Goal: Transaction & Acquisition: Book appointment/travel/reservation

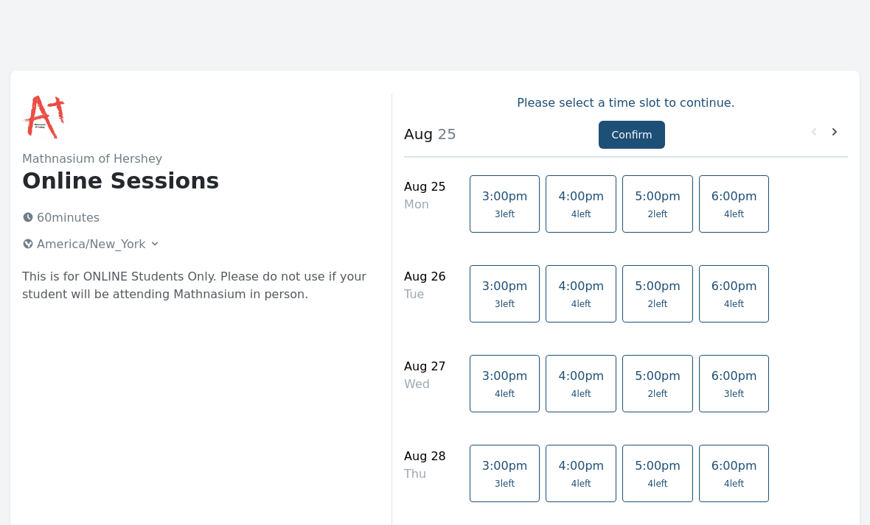
click at [569, 212] on span "4 left" at bounding box center [581, 215] width 46 height 12
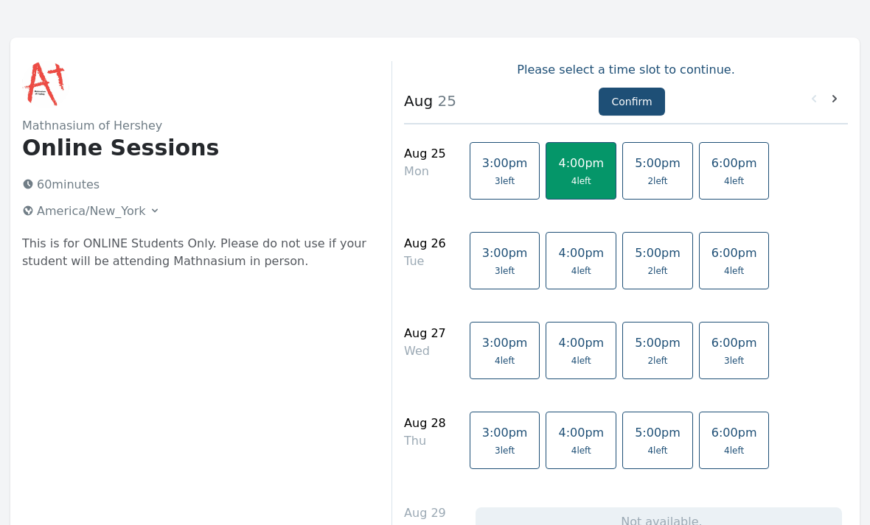
click at [572, 279] on link "4:00pm 4 left" at bounding box center [580, 260] width 71 height 57
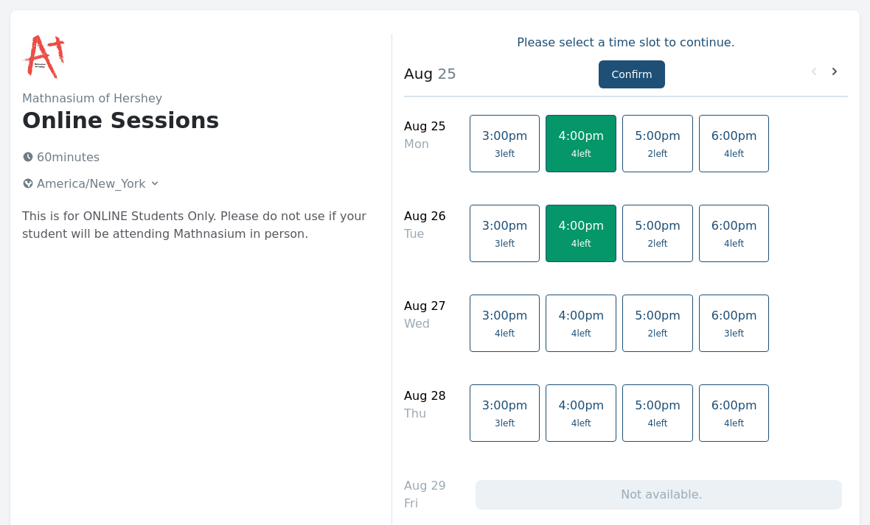
scroll to position [63, 0]
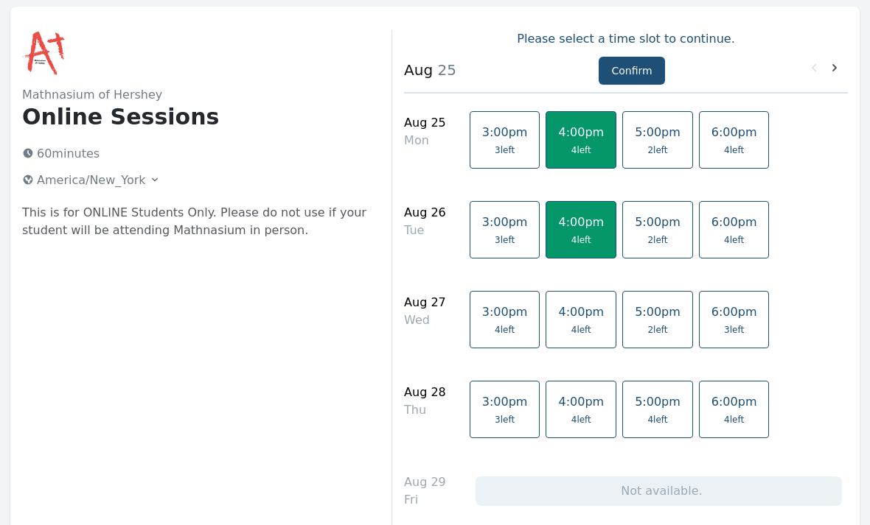
click at [577, 329] on link "4:00pm 4 left" at bounding box center [580, 320] width 71 height 57
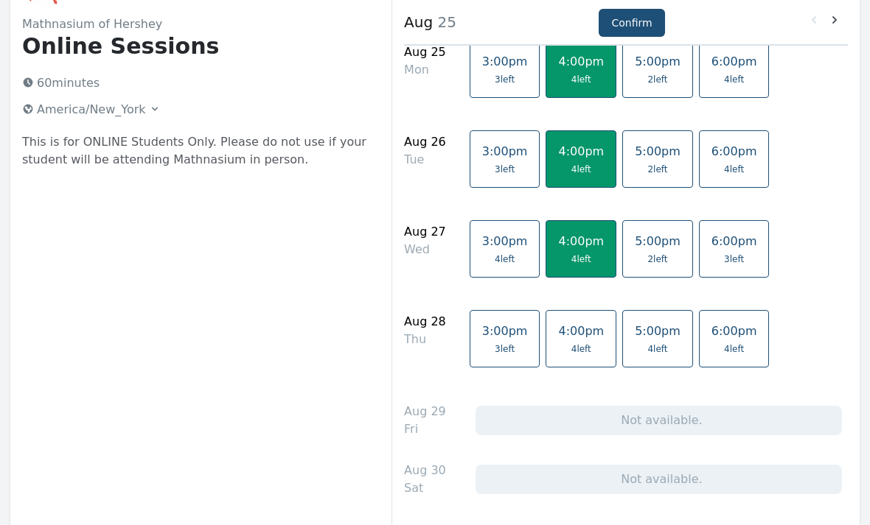
scroll to position [135, 0]
click at [576, 359] on link "4:00pm 4 left" at bounding box center [580, 338] width 71 height 57
click at [634, 20] on button "Confirm" at bounding box center [631, 23] width 66 height 28
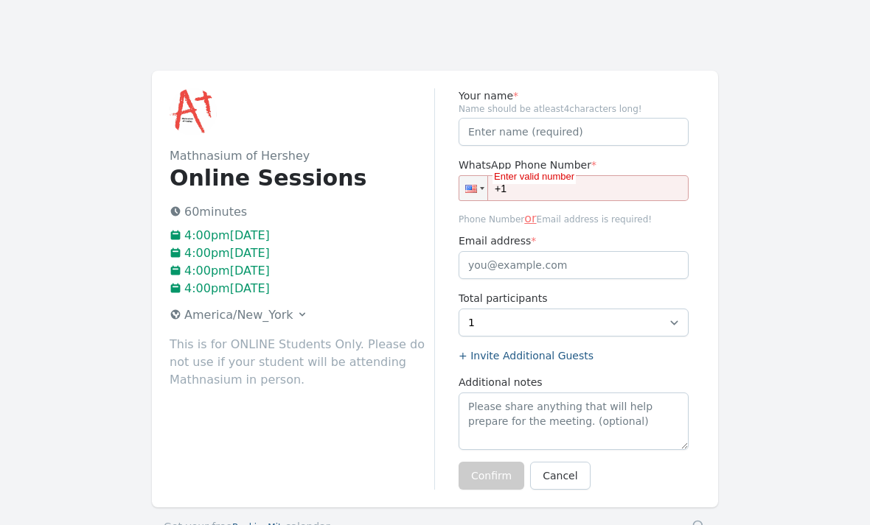
click at [606, 194] on input "+1" at bounding box center [573, 188] width 230 height 26
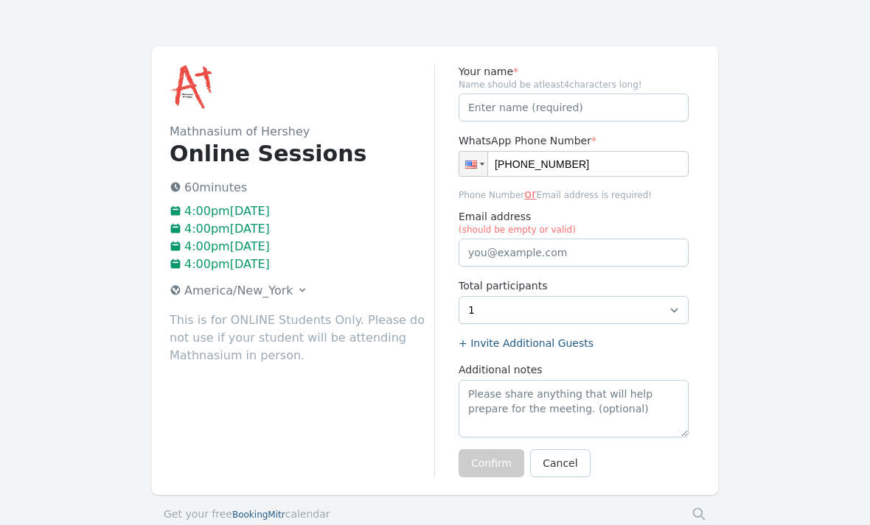
scroll to position [24, 0]
type input "[PHONE_NUMBER]"
click at [593, 111] on input "Your name *" at bounding box center [573, 108] width 230 height 28
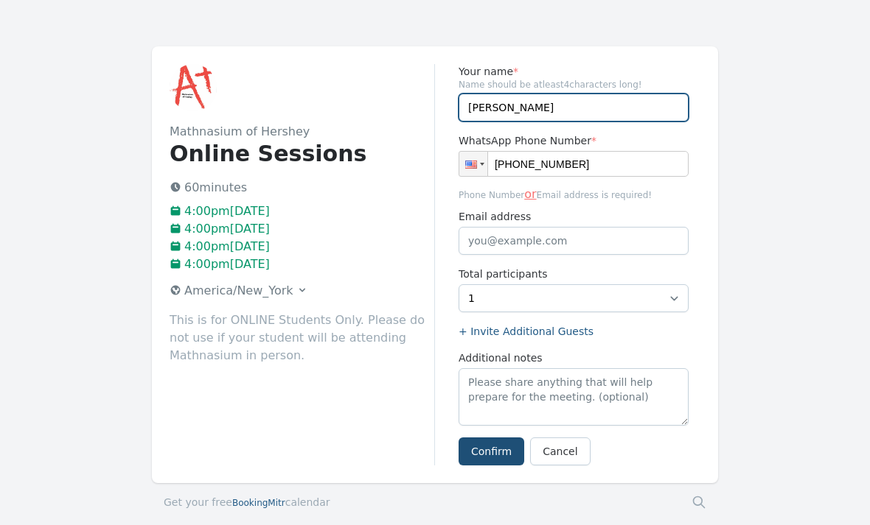
type input "[PERSON_NAME]"
click at [485, 449] on button "Confirm" at bounding box center [491, 452] width 66 height 28
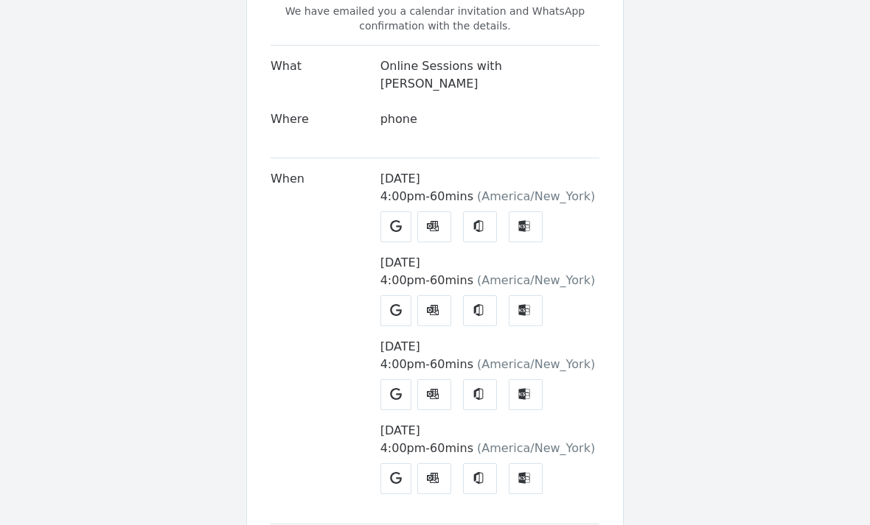
scroll to position [115, 0]
